Goal: Task Accomplishment & Management: Manage account settings

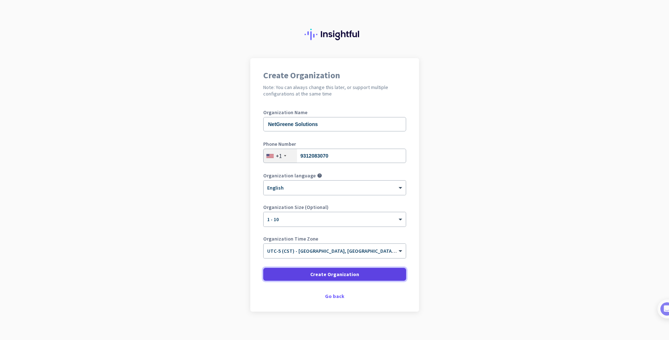
click at [346, 276] on span "Create Organization" at bounding box center [334, 274] width 49 height 7
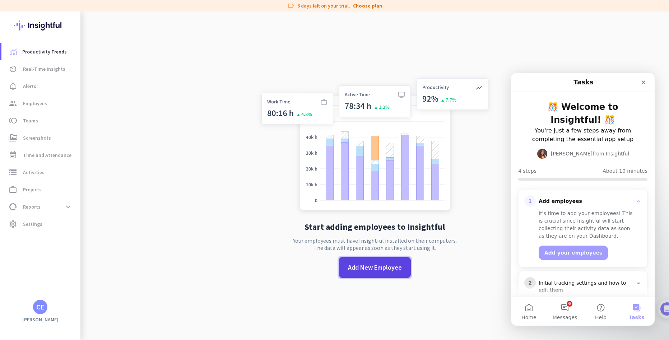
click at [372, 274] on span at bounding box center [375, 267] width 72 height 17
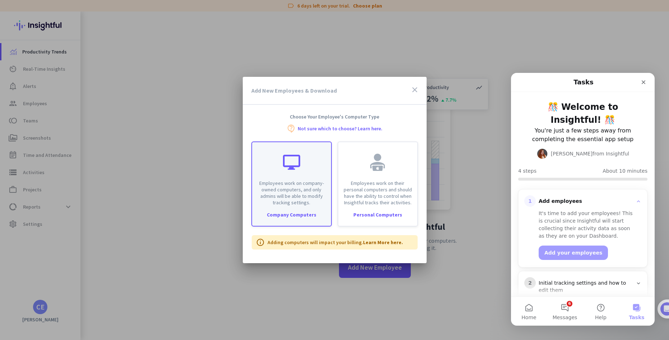
click at [288, 202] on p "Employees work on company-owned computers, and only admins will be able to modi…" at bounding box center [291, 193] width 70 height 26
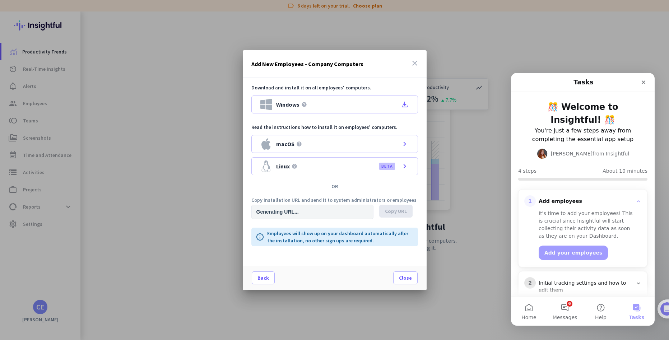
type input "[URL][DOMAIN_NAME]"
click at [642, 81] on icon "Close" at bounding box center [643, 82] width 4 height 4
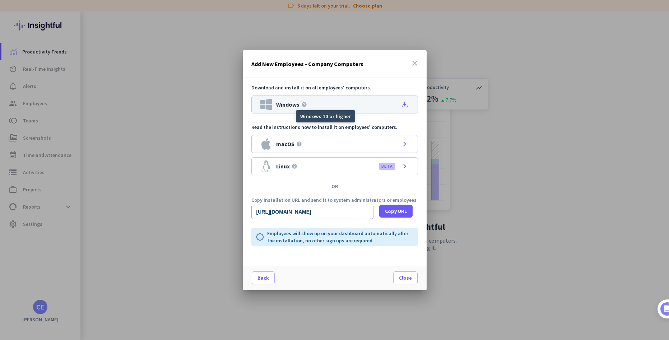
click at [303, 104] on icon "help" at bounding box center [304, 105] width 6 height 6
click at [364, 66] on div "Add New Employees - Company Computers close" at bounding box center [335, 64] width 184 height 28
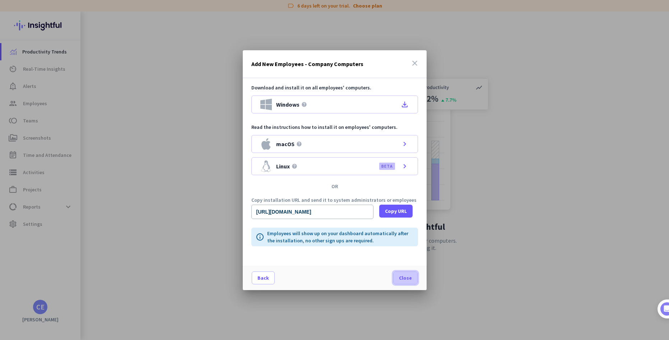
click at [402, 280] on span "Close" at bounding box center [405, 277] width 13 height 7
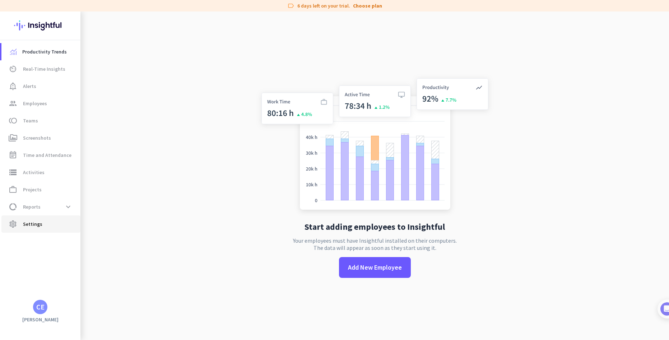
click at [37, 227] on span "Settings" at bounding box center [32, 224] width 19 height 9
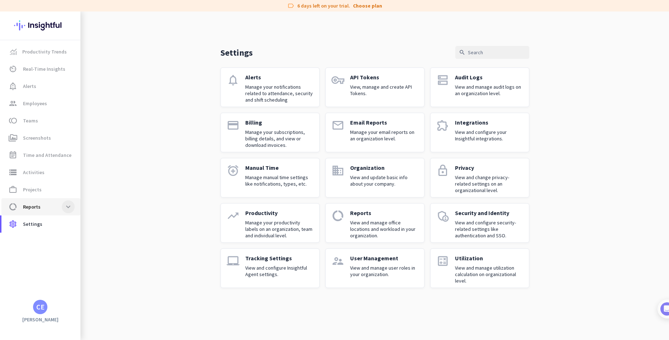
click at [65, 206] on span at bounding box center [68, 206] width 13 height 13
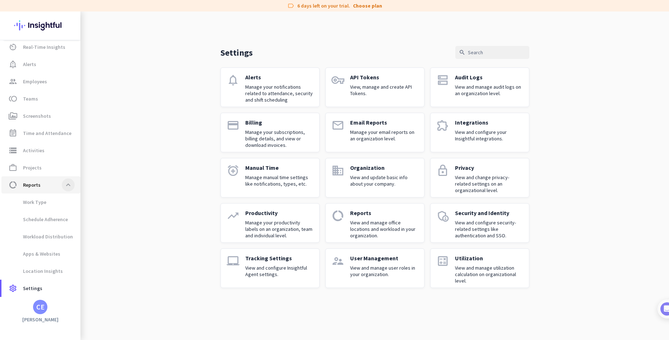
click at [69, 186] on span at bounding box center [68, 184] width 13 height 13
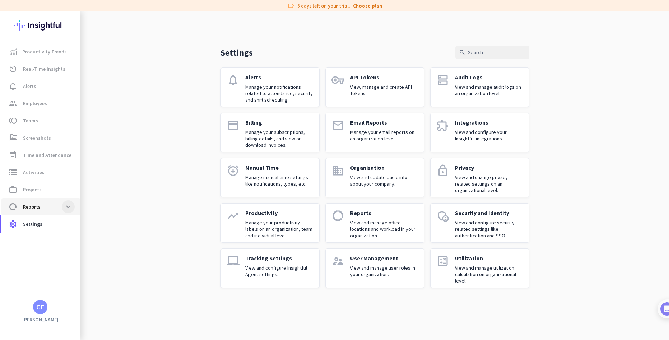
scroll to position [0, 0]
click at [69, 206] on span at bounding box center [68, 206] width 13 height 13
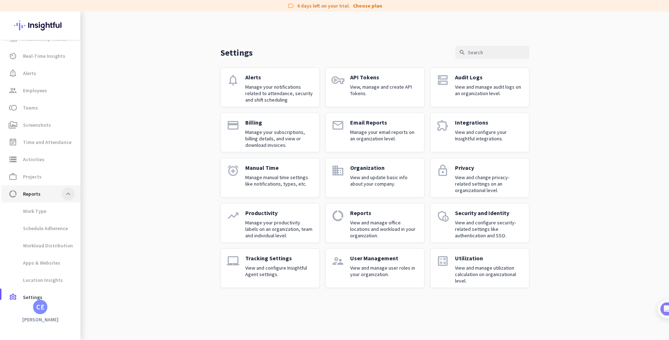
scroll to position [22, 0]
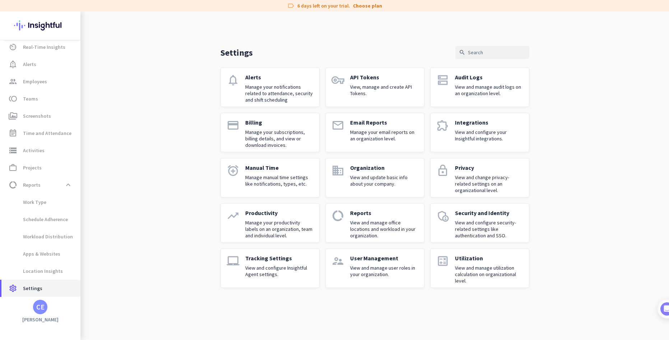
click at [44, 288] on span "settings Settings" at bounding box center [40, 288] width 67 height 9
click at [664, 309] on img at bounding box center [659, 308] width 13 height 13
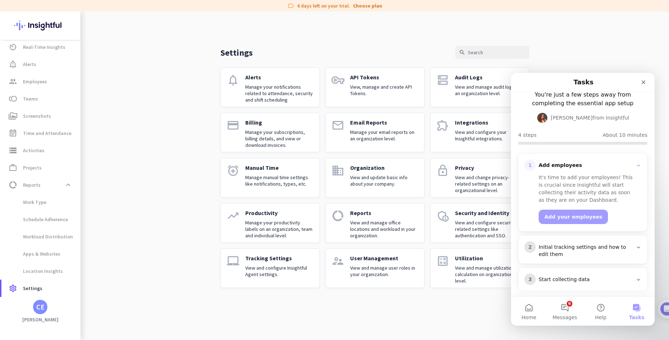
scroll to position [69, 0]
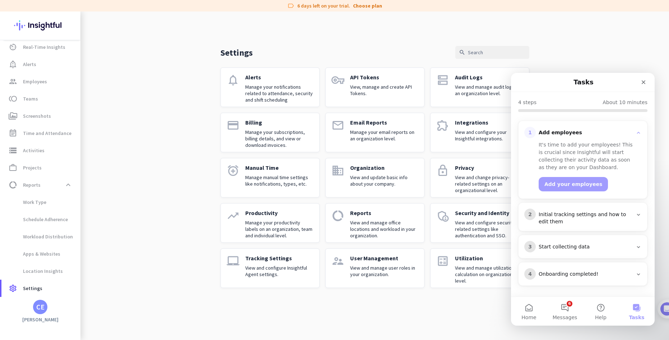
click at [565, 216] on div "Initial tracking settings and how to edit them" at bounding box center [585, 218] width 94 height 14
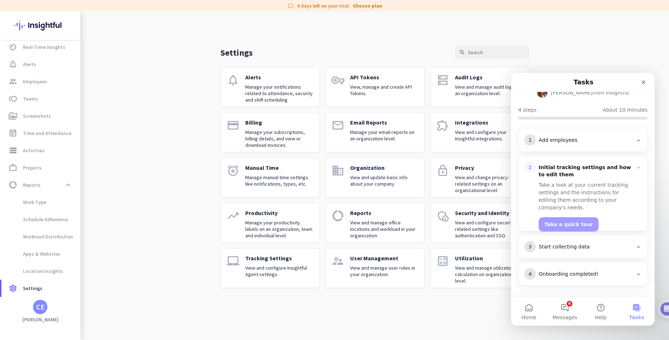
scroll to position [61, 0]
click at [630, 143] on h3 "Add employees" at bounding box center [586, 140] width 100 height 7
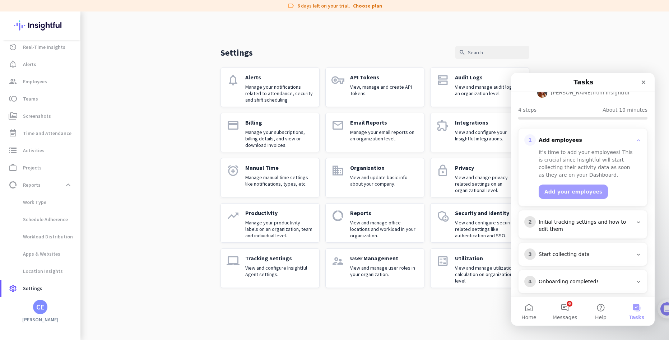
click at [585, 224] on div "Initial tracking settings and how to edit them" at bounding box center [585, 226] width 94 height 14
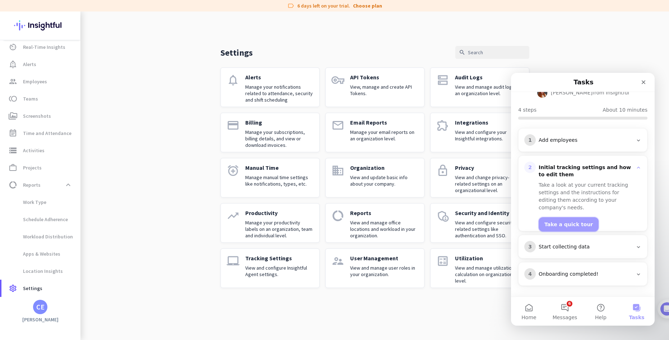
click at [571, 217] on button "Take a quick tour" at bounding box center [568, 224] width 60 height 14
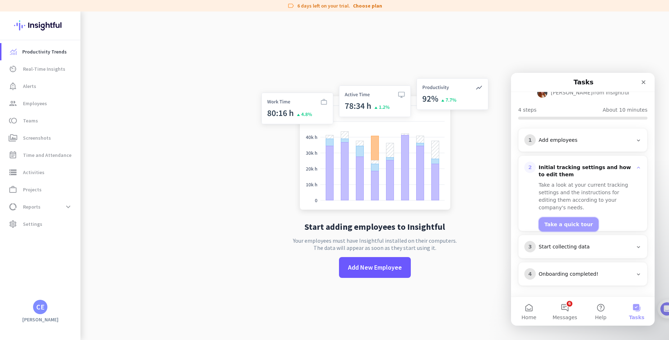
click at [565, 218] on button "Take a quick tour" at bounding box center [568, 224] width 60 height 14
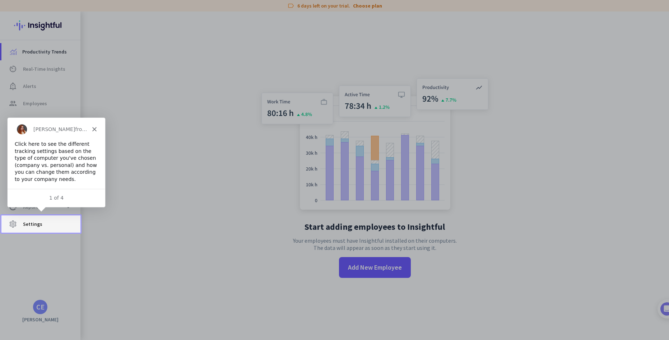
click at [29, 225] on span "Settings" at bounding box center [32, 224] width 19 height 9
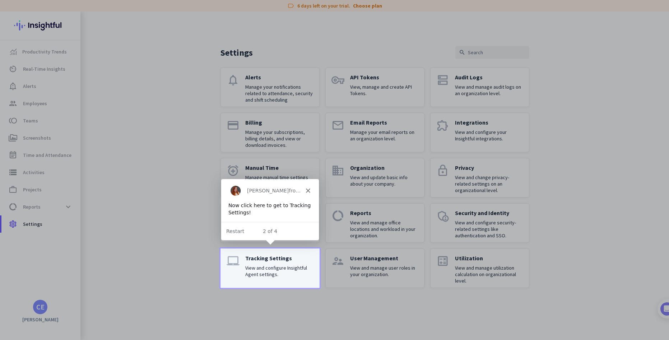
click at [268, 272] on p "View and configure Insightful Agent settings." at bounding box center [279, 271] width 68 height 13
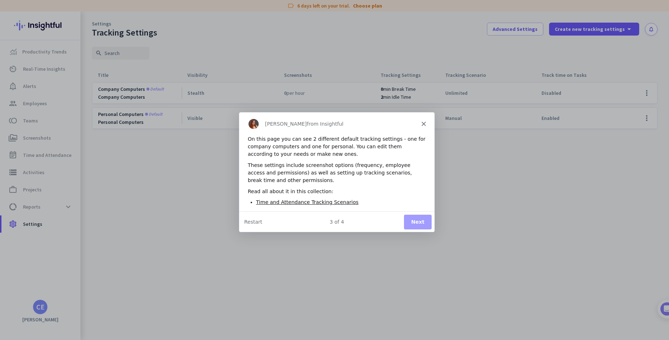
click at [420, 225] on button "Next" at bounding box center [417, 221] width 28 height 15
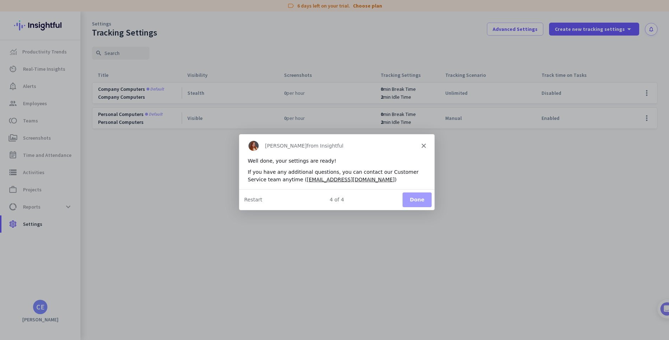
click at [408, 201] on button "Done" at bounding box center [416, 199] width 29 height 15
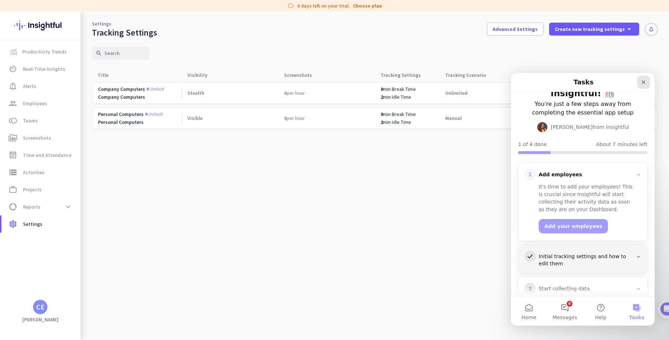
scroll to position [7, 0]
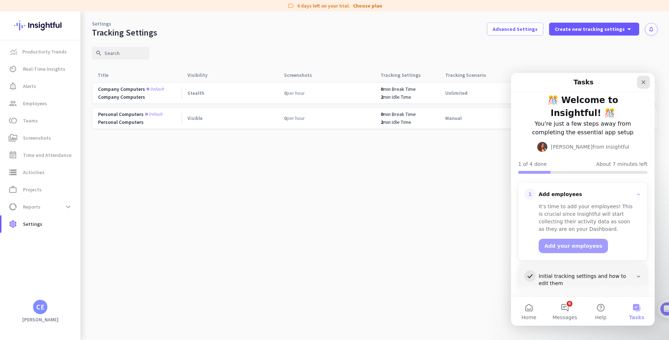
click at [646, 80] on icon "Close" at bounding box center [643, 82] width 6 height 6
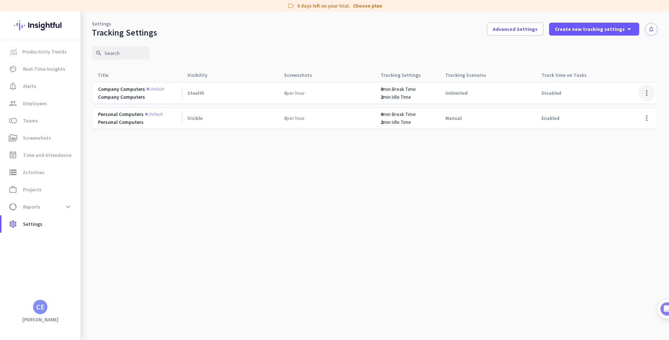
click at [648, 92] on span at bounding box center [646, 92] width 17 height 17
click at [621, 108] on span "Edit" at bounding box center [619, 108] width 9 height 6
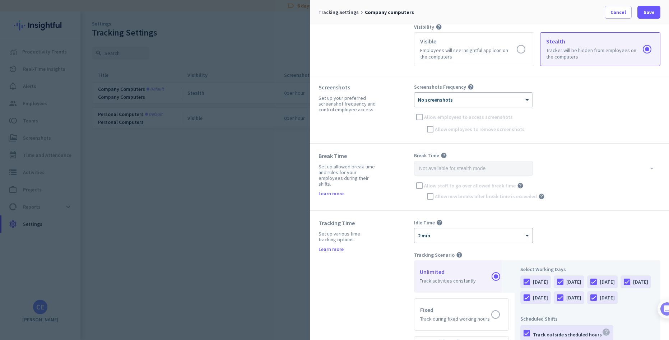
scroll to position [36, 0]
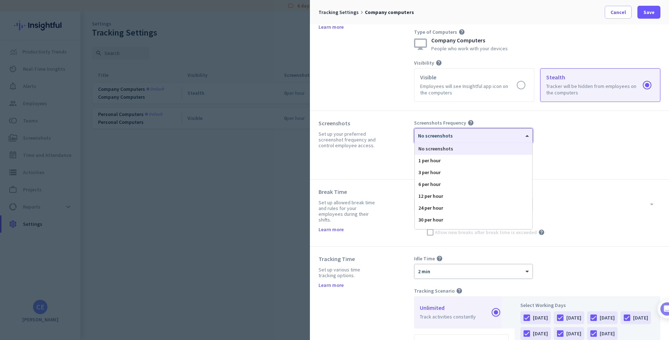
click at [527, 136] on span at bounding box center [527, 136] width 9 height 6
click at [462, 159] on div "1 per hour" at bounding box center [473, 161] width 117 height 12
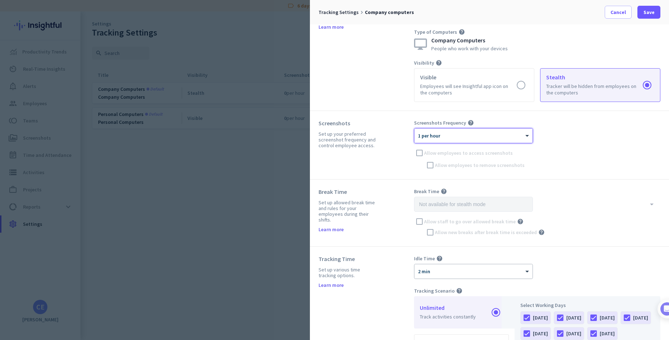
click at [417, 169] on div "Screenshots Frequency help × 1 per hour Allow employees to access screenshots A…" at bounding box center [537, 145] width 246 height 51
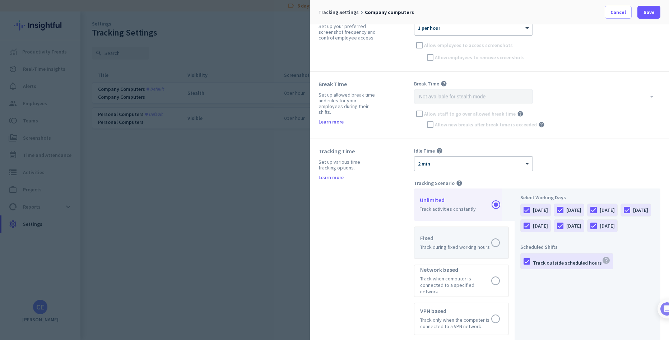
scroll to position [179, 0]
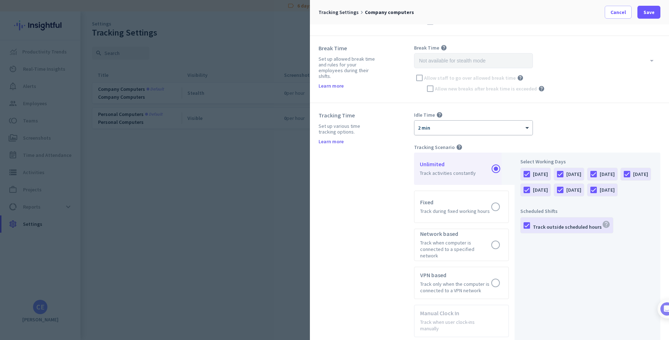
click at [435, 131] on div "× 2 min" at bounding box center [473, 128] width 118 height 14
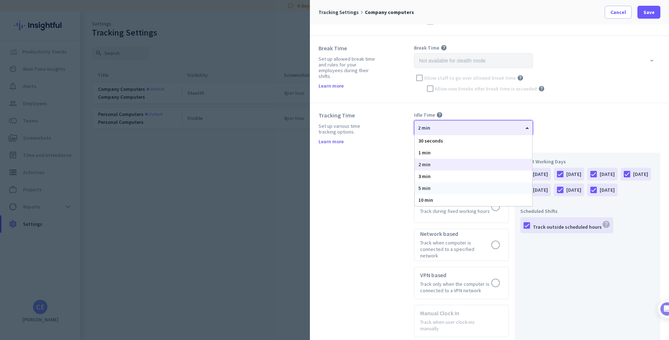
click at [433, 185] on div "5 min" at bounding box center [473, 188] width 117 height 12
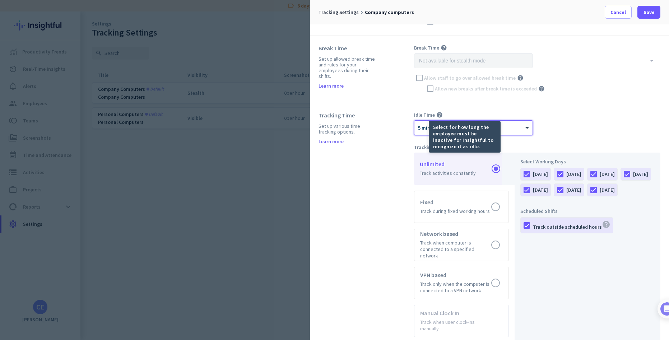
click at [439, 114] on icon "help" at bounding box center [439, 115] width 6 height 6
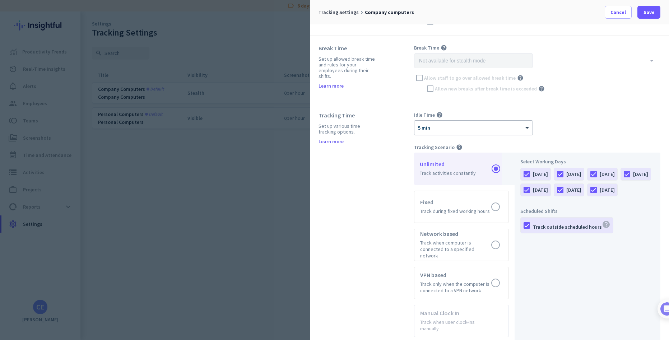
click at [390, 157] on div "Tracking Time Set up various time tracking options. Learn more" at bounding box center [365, 244] width 95 height 265
click at [587, 196] on div at bounding box center [593, 190] width 12 height 12
click at [438, 201] on label at bounding box center [461, 207] width 94 height 32
click at [0, 0] on input "radio" at bounding box center [0, 0] width 0 height 0
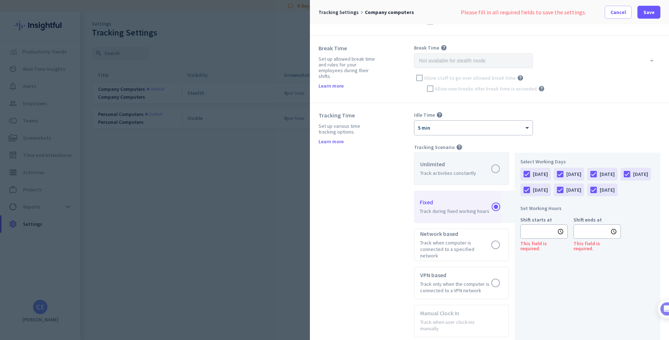
click at [459, 168] on label at bounding box center [461, 169] width 94 height 32
click at [0, 0] on input "radio" at bounding box center [0, 0] width 0 height 0
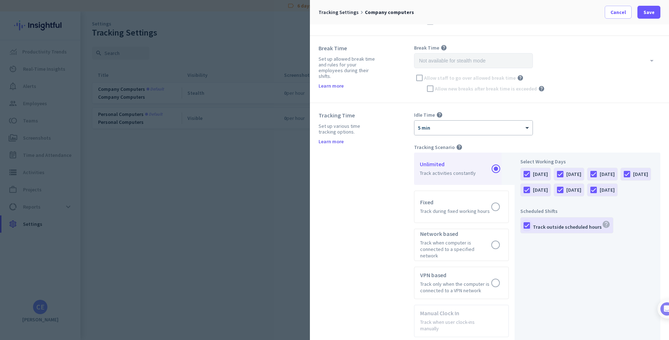
click at [528, 232] on div at bounding box center [527, 225] width 12 height 12
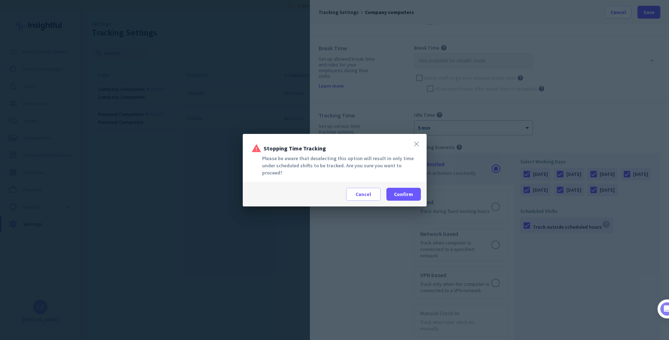
click at [418, 148] on icon "close" at bounding box center [416, 144] width 9 height 9
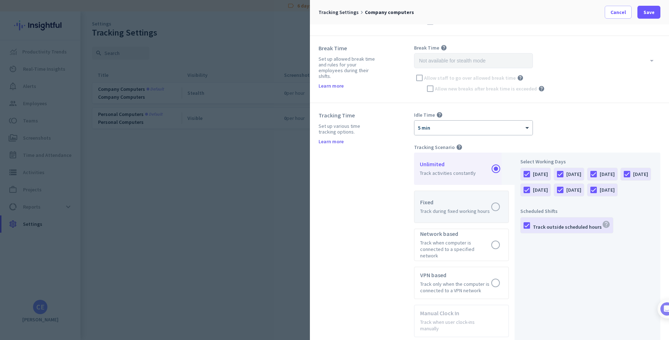
click at [487, 201] on label at bounding box center [461, 207] width 94 height 32
click at [0, 0] on input "radio" at bounding box center [0, 0] width 0 height 0
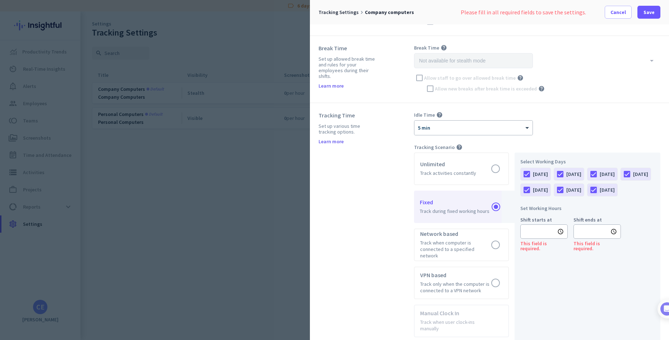
click at [587, 196] on div at bounding box center [593, 190] width 12 height 12
click at [566, 190] on div at bounding box center [560, 190] width 12 height 12
click at [531, 239] on input "text" at bounding box center [543, 231] width 47 height 14
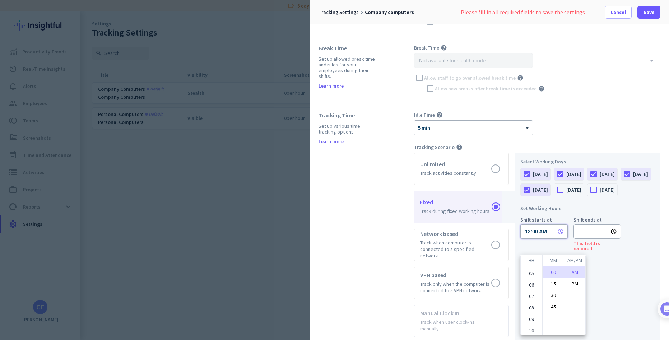
scroll to position [46, 0]
click at [528, 296] on li "07" at bounding box center [532, 294] width 22 height 11
click at [554, 295] on li "30" at bounding box center [552, 294] width 21 height 11
type input "07:30 AM"
click at [611, 294] on div at bounding box center [334, 170] width 669 height 340
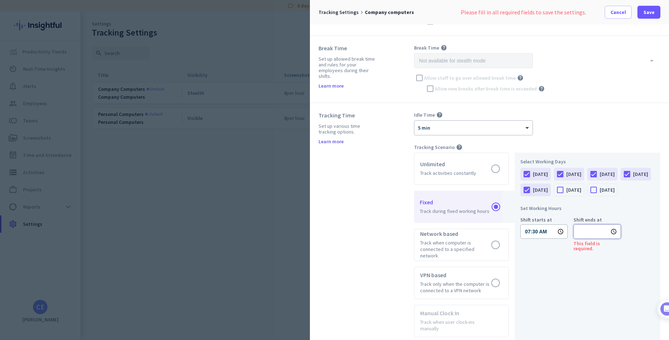
click at [596, 239] on input "text" at bounding box center [596, 231] width 47 height 14
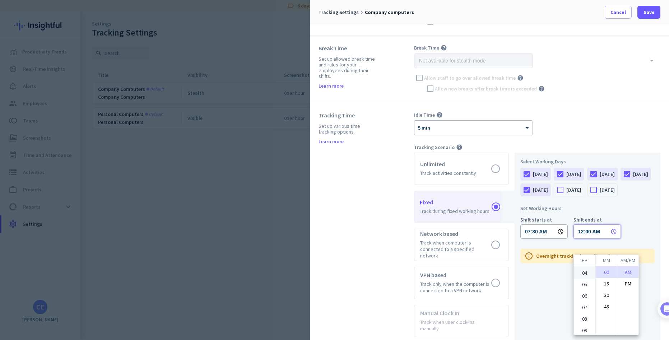
scroll to position [70, 0]
click at [581, 275] on ul "01 02 03 04 05 06 07 08 09 10 11 12" at bounding box center [585, 300] width 22 height 68
click at [581, 275] on li "04" at bounding box center [585, 275] width 22 height 11
click at [610, 294] on li "30" at bounding box center [606, 294] width 21 height 11
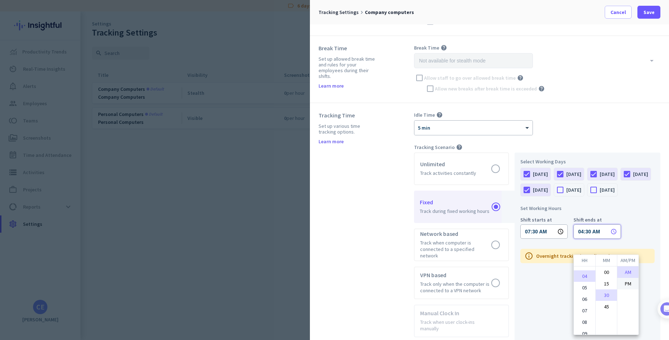
click at [630, 284] on li "PM" at bounding box center [627, 283] width 21 height 11
type input "04:30 PM"
click at [535, 280] on div at bounding box center [334, 170] width 669 height 340
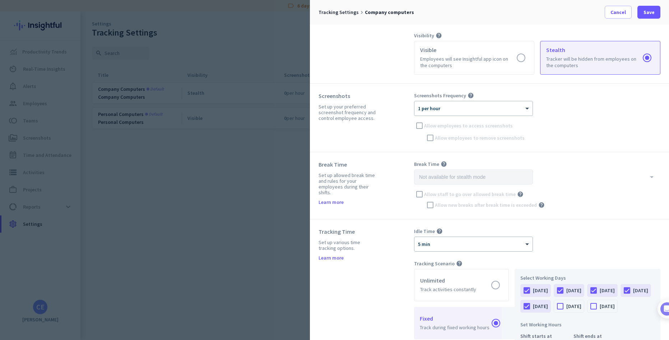
scroll to position [0, 0]
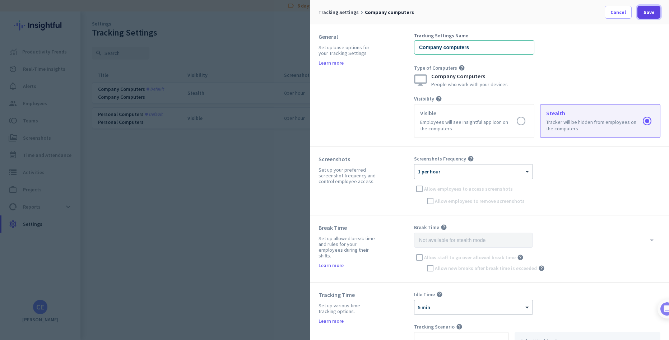
click at [652, 11] on span "Save" at bounding box center [648, 12] width 11 height 7
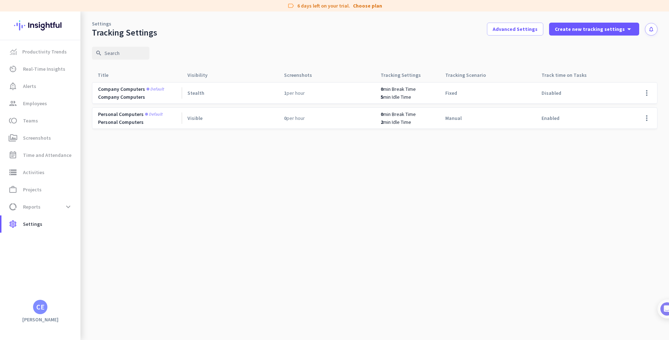
drag, startPoint x: 632, startPoint y: 0, endPoint x: 453, endPoint y: 17, distance: 180.3
click at [452, 17] on div "Settings Tracking Settings Advanced Settings Create new tracking settings arrow…" at bounding box center [374, 24] width 588 height 27
click at [374, 38] on div "search" at bounding box center [374, 53] width 565 height 30
click at [518, 283] on cdk-virtual-scroll-viewport "Company computers Default Company Computers Stealth 1 per hour 0 min Break Time…" at bounding box center [374, 211] width 565 height 258
click at [258, 170] on cdk-virtual-scroll-viewport "Company computers Default Company Computers Stealth 1 per hour 0 min Break Time…" at bounding box center [374, 211] width 565 height 258
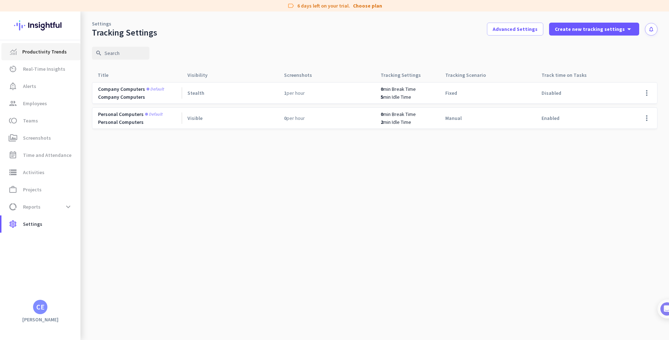
click at [47, 53] on span "Productivity Trends" at bounding box center [44, 51] width 45 height 9
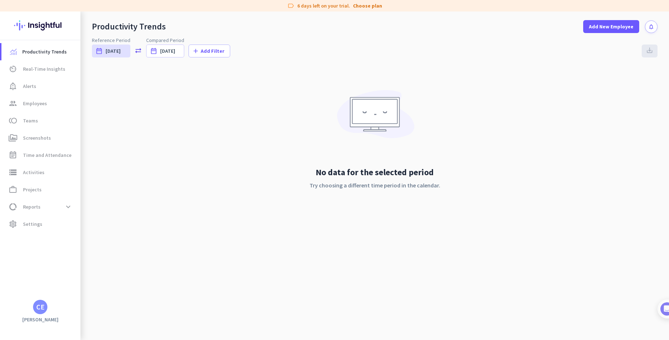
click at [178, 134] on div "No data for the selected period Try choosing a different time period in the cal…" at bounding box center [374, 146] width 565 height 159
click at [664, 312] on img at bounding box center [659, 308] width 13 height 13
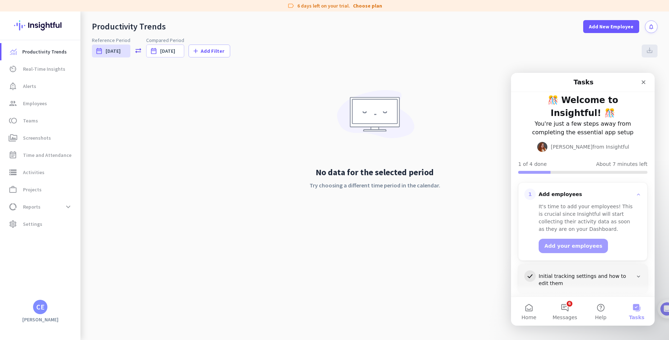
click at [580, 216] on div "It's time to add your employees! This is crucial since Insightful will start co…" at bounding box center [586, 218] width 97 height 30
click at [555, 248] on button "Add your employees" at bounding box center [572, 246] width 69 height 14
click at [643, 87] on div "Close" at bounding box center [643, 82] width 13 height 13
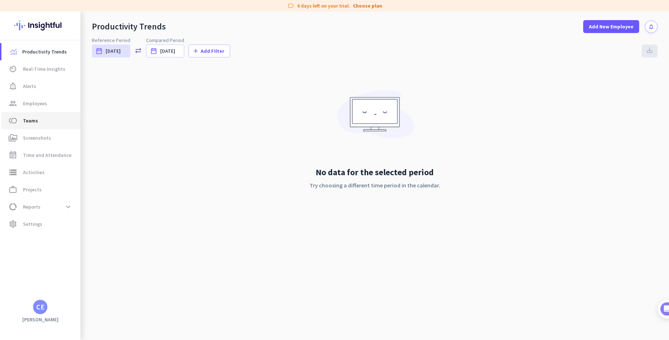
click at [21, 118] on span "toll Teams" at bounding box center [40, 120] width 67 height 9
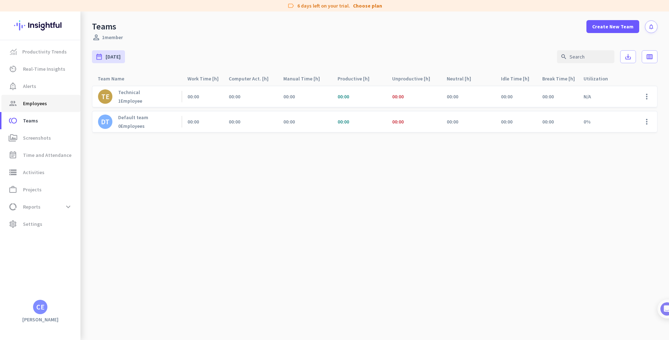
click at [25, 102] on span "Employees" at bounding box center [35, 103] width 24 height 9
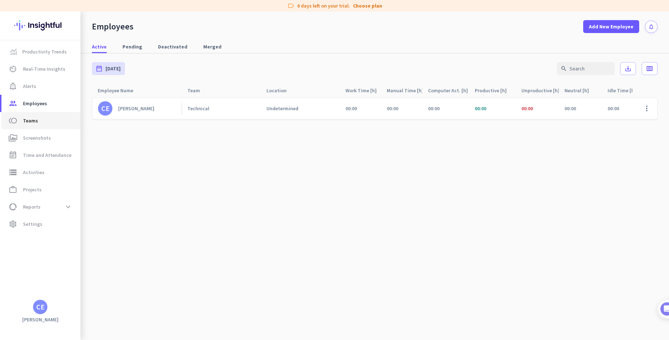
click at [34, 123] on span "Teams" at bounding box center [30, 120] width 15 height 9
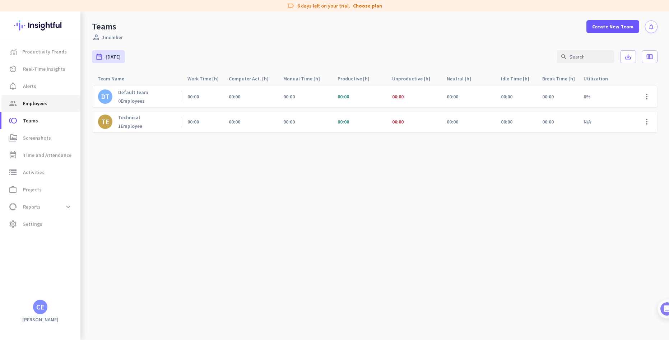
click at [33, 101] on span "Employees" at bounding box center [35, 103] width 24 height 9
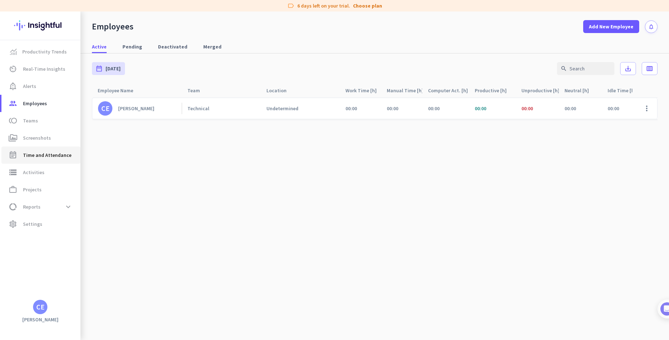
click at [39, 153] on span "Time and Attendance" at bounding box center [47, 155] width 48 height 9
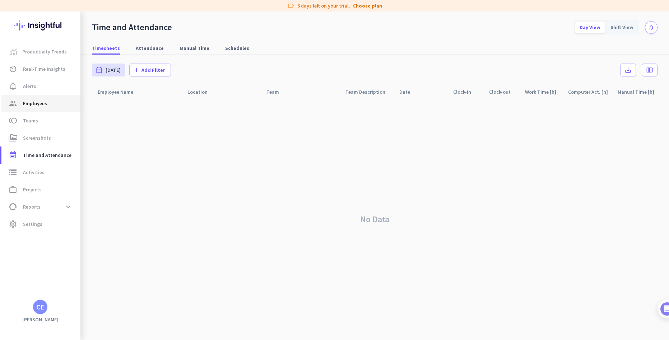
click at [36, 106] on span "Employees" at bounding box center [35, 103] width 24 height 9
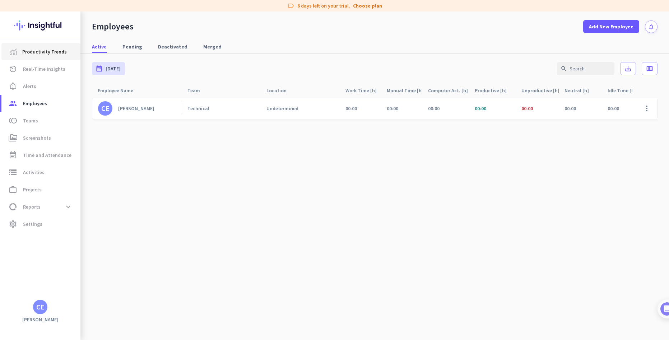
click at [40, 52] on span "Productivity Trends" at bounding box center [44, 51] width 45 height 9
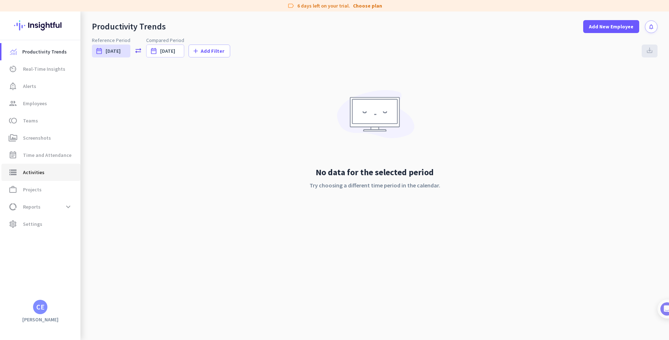
click at [30, 168] on link "storage Activities" at bounding box center [40, 172] width 79 height 17
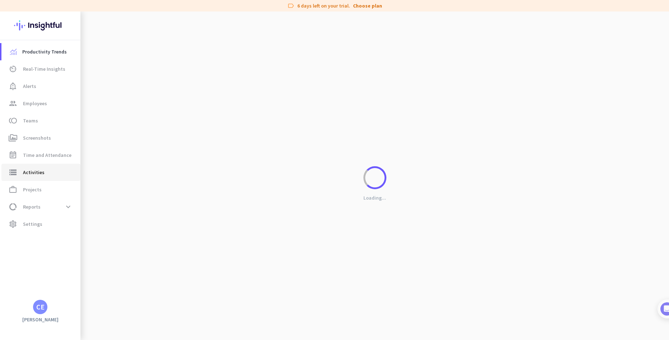
type input "[DATE]"
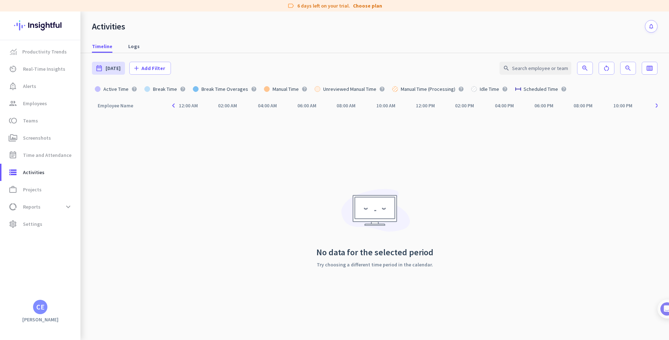
click at [176, 106] on icon "navigate_before" at bounding box center [173, 105] width 9 height 9
click at [122, 106] on div "Employee Name arrow_drop_up" at bounding box center [120, 106] width 44 height 10
click at [132, 47] on span "Logs" at bounding box center [133, 46] width 11 height 7
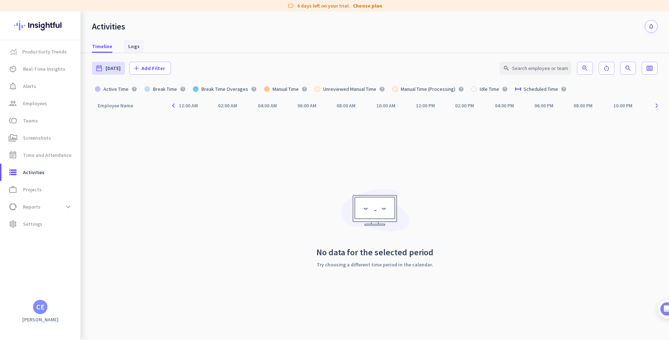
type input "[DATE] - [DATE]"
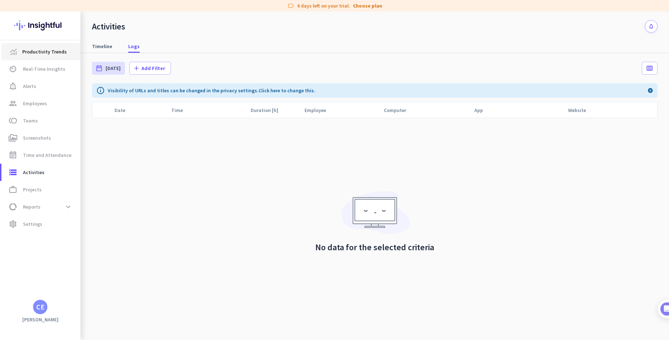
click at [37, 50] on span "Productivity Trends" at bounding box center [44, 51] width 45 height 9
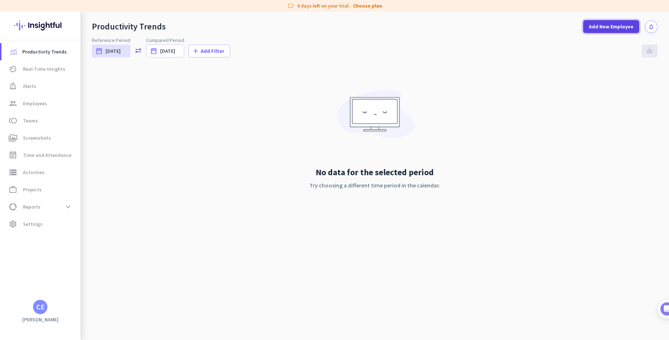
click at [610, 28] on span "Add New Employee" at bounding box center [611, 26] width 45 height 7
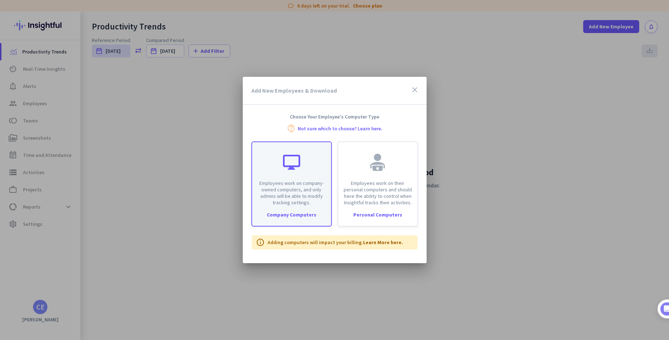
click at [285, 169] on div at bounding box center [291, 162] width 17 height 17
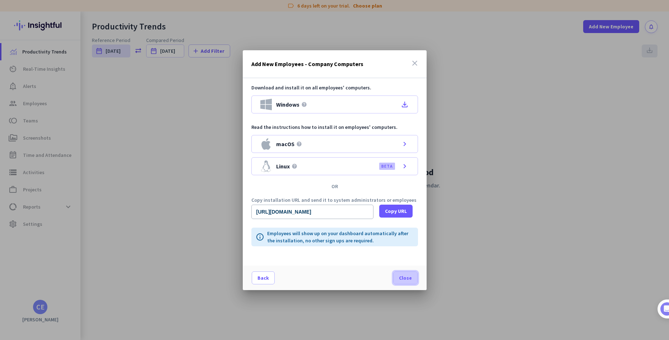
click at [407, 280] on span "Close" at bounding box center [405, 277] width 13 height 7
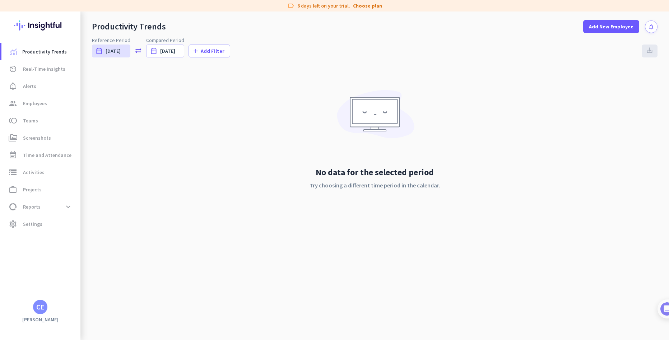
click at [33, 19] on img at bounding box center [40, 25] width 52 height 28
click at [39, 55] on span "Productivity Trends" at bounding box center [44, 51] width 45 height 9
click at [111, 50] on span "[DATE]" at bounding box center [113, 50] width 15 height 7
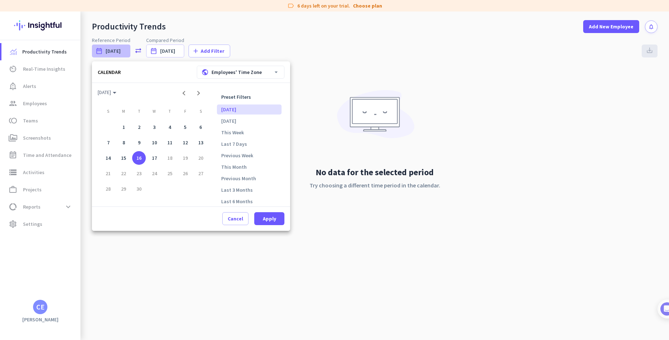
click at [112, 52] on div at bounding box center [334, 170] width 669 height 340
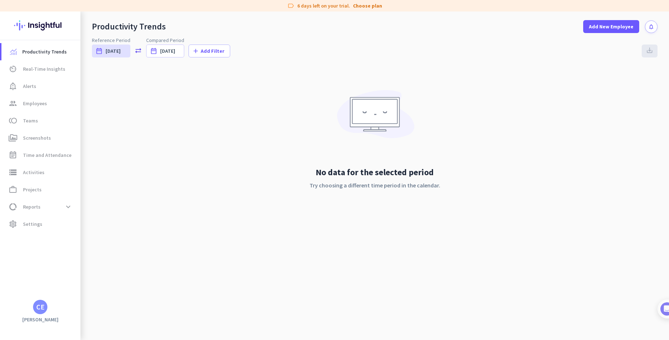
click at [295, 182] on div "No data for the selected period Try choosing a different time period in the cal…" at bounding box center [374, 146] width 565 height 159
